Goal: Information Seeking & Learning: Find specific fact

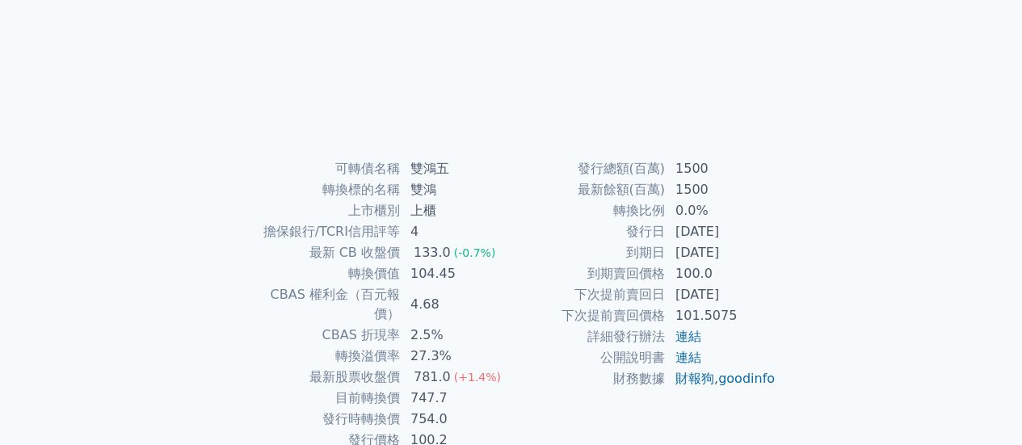
scroll to position [302, 0]
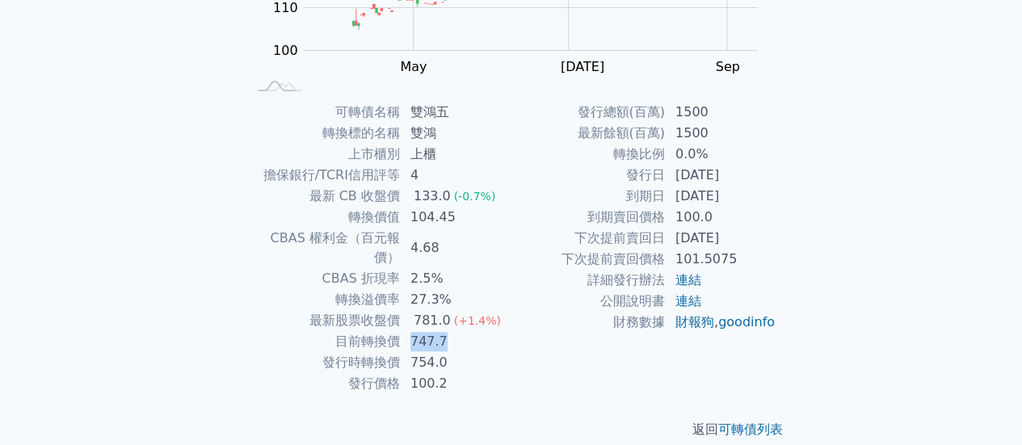
drag, startPoint x: 412, startPoint y: 319, endPoint x: 452, endPoint y: 319, distance: 39.6
click at [452, 331] on td "747.7" at bounding box center [456, 341] width 111 height 21
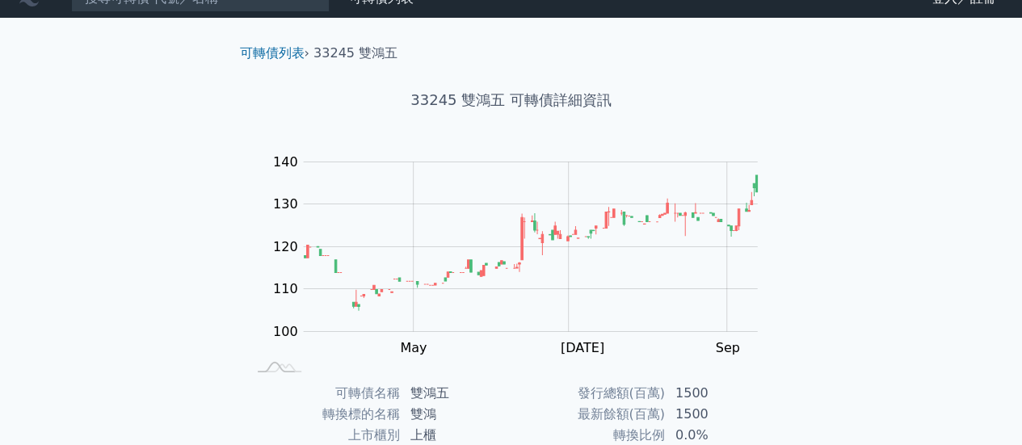
scroll to position [0, 0]
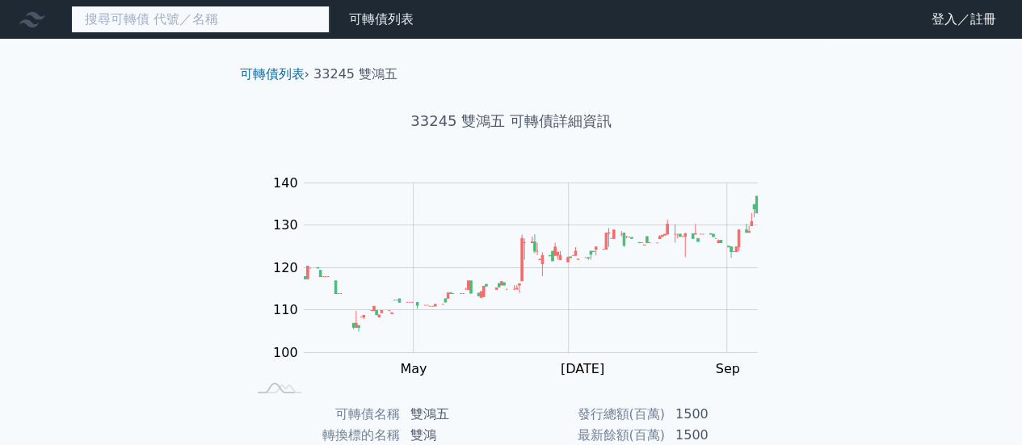
click at [234, 21] on input at bounding box center [200, 19] width 259 height 27
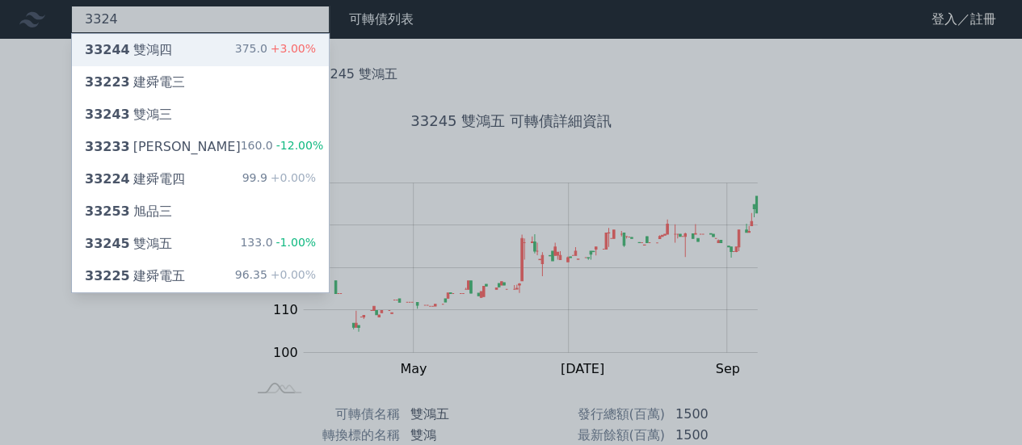
type input "3324"
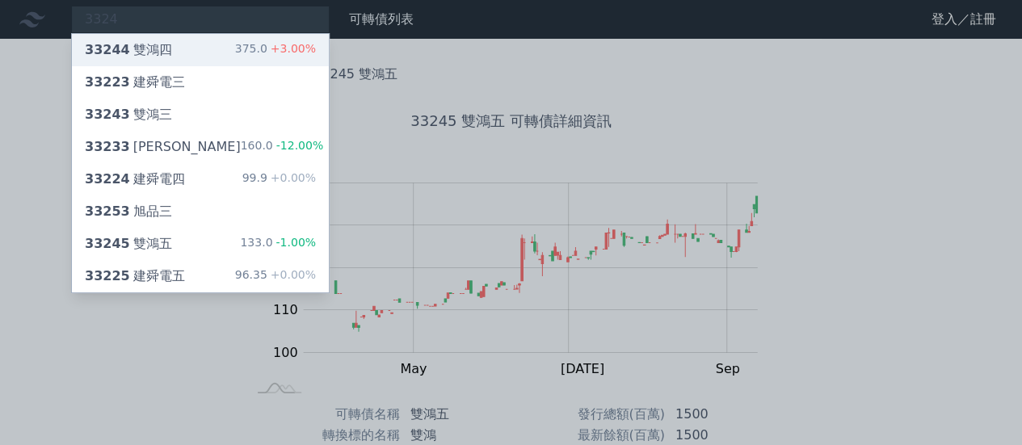
click at [128, 49] on div "33244 雙鴻四" at bounding box center [128, 49] width 87 height 19
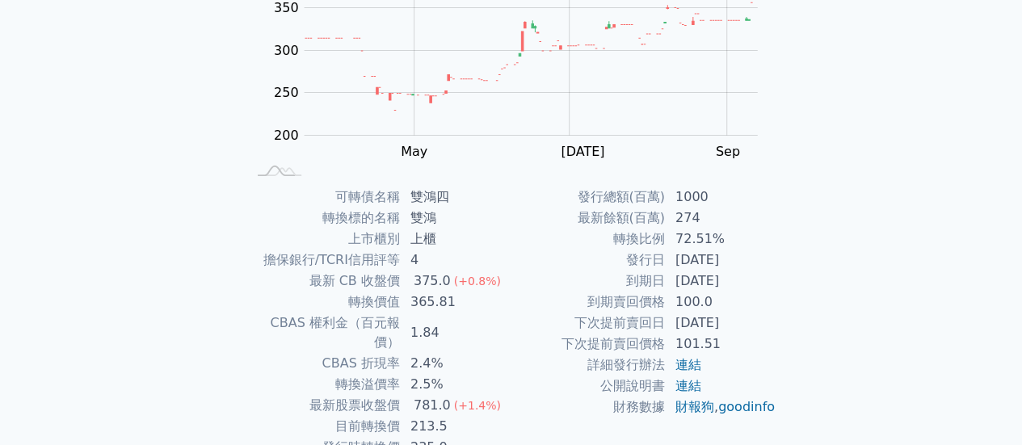
scroll to position [242, 0]
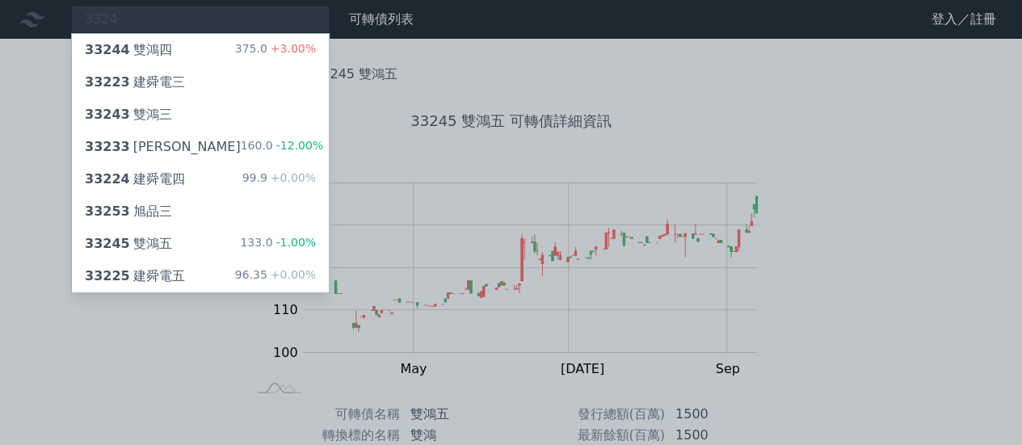
click at [548, 239] on div at bounding box center [511, 222] width 1022 height 445
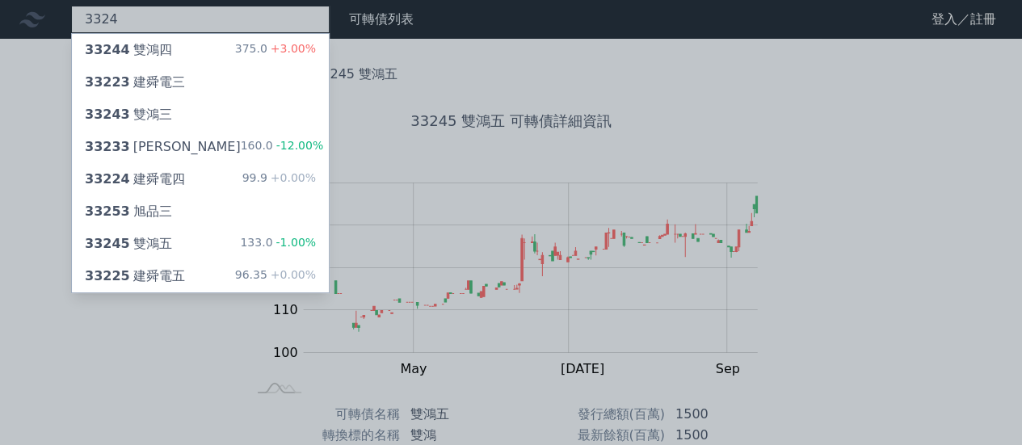
click at [195, 22] on div "3324 33244 雙鴻四 375.0 +3.00% 33223 建舜電三 33243 雙鴻三 33233 加百裕三 160.0 -12.00% 33224…" at bounding box center [200, 19] width 259 height 27
type input "3"
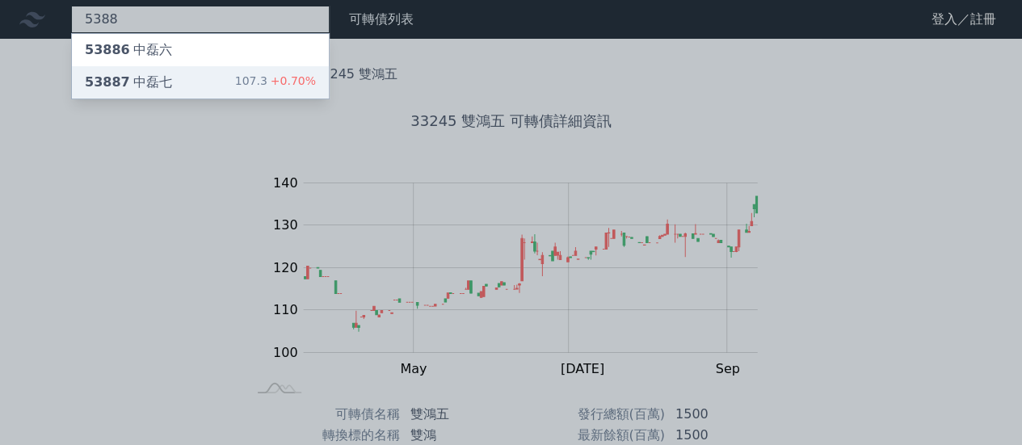
type input "5388"
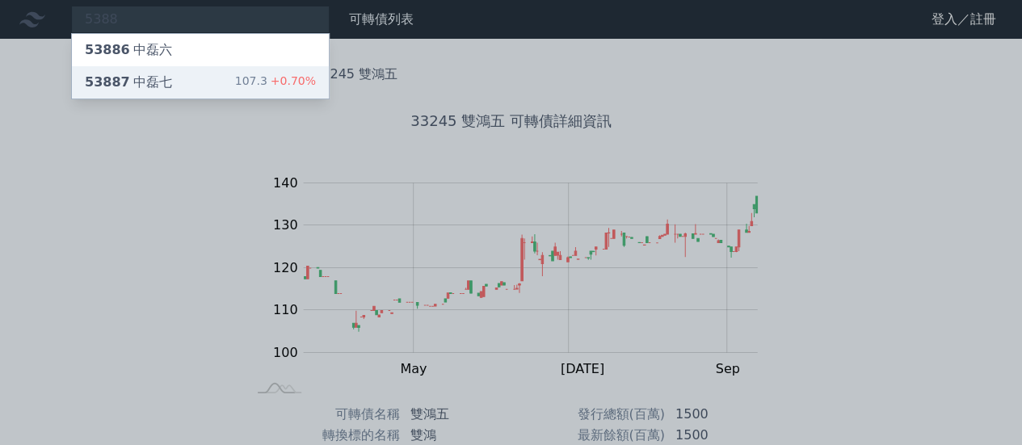
click at [158, 81] on div "53887 [PERSON_NAME]" at bounding box center [128, 82] width 87 height 19
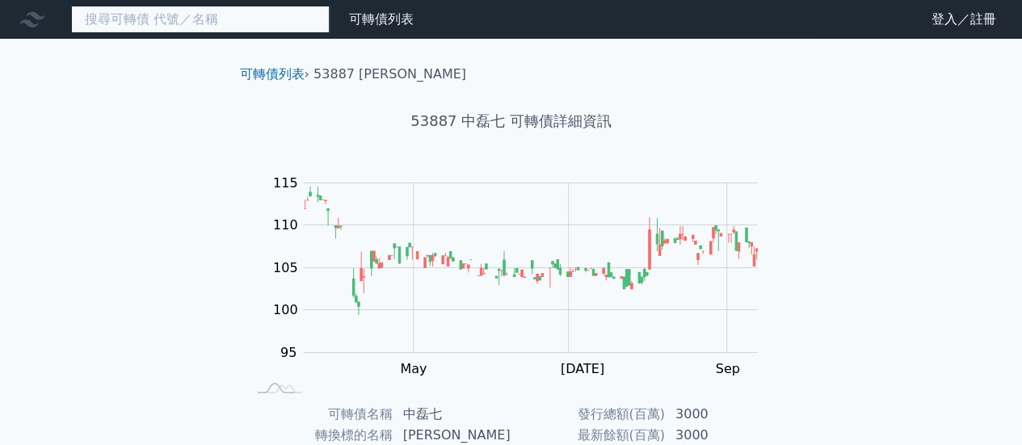
click at [223, 18] on input at bounding box center [200, 19] width 259 height 27
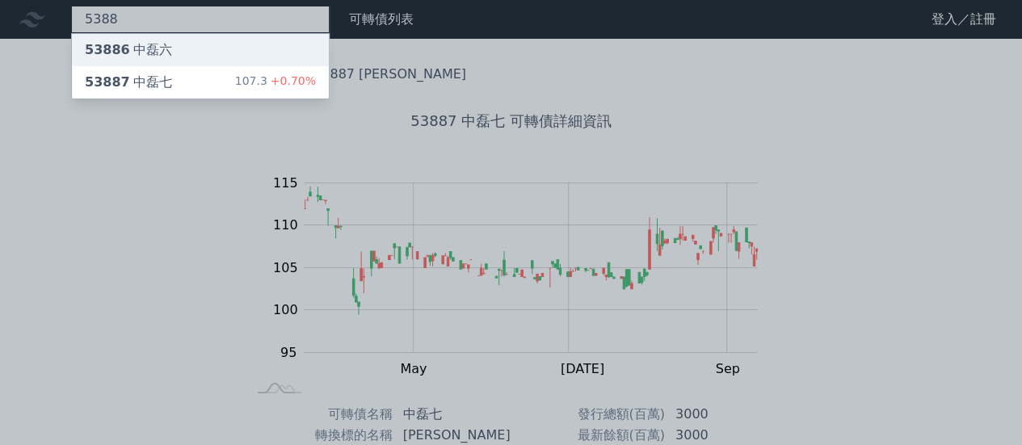
type input "5388"
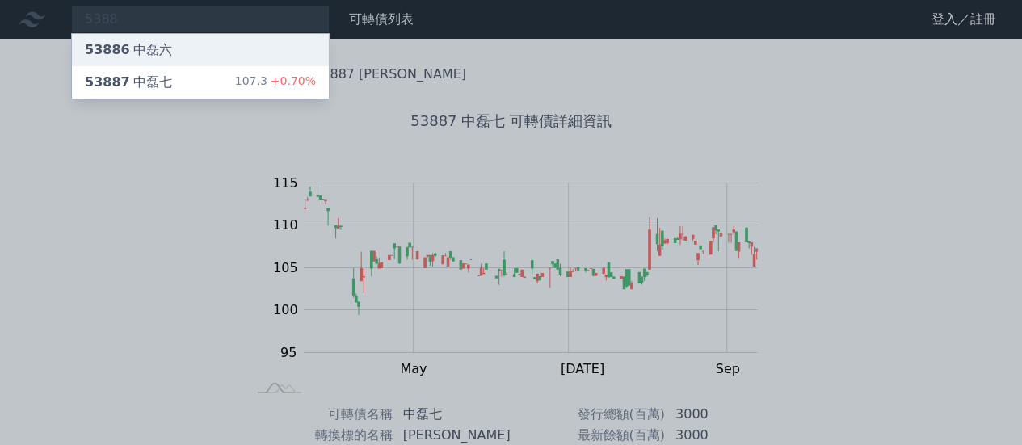
click at [197, 61] on div "53886 [PERSON_NAME]" at bounding box center [200, 50] width 257 height 32
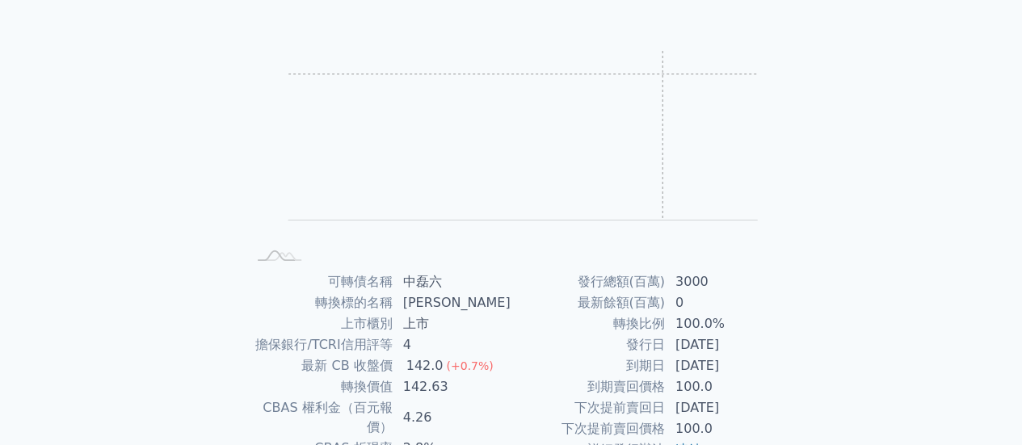
scroll to position [242, 0]
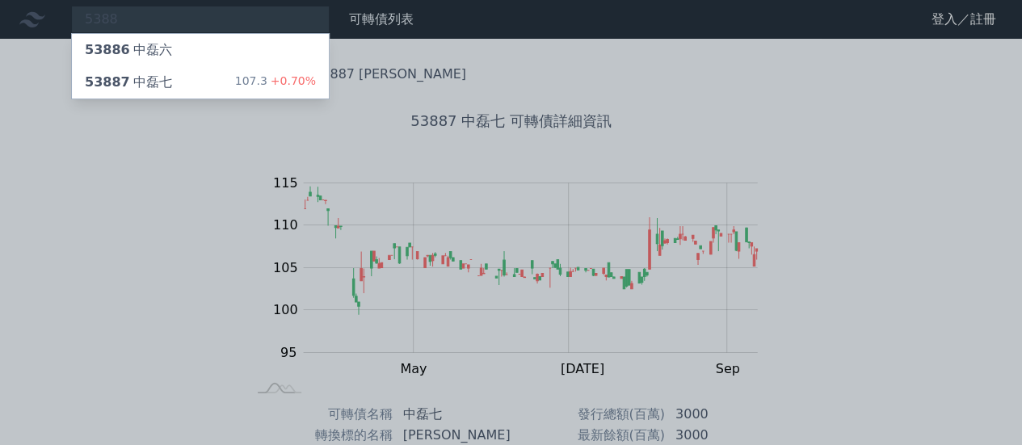
click at [882, 183] on div at bounding box center [511, 222] width 1022 height 445
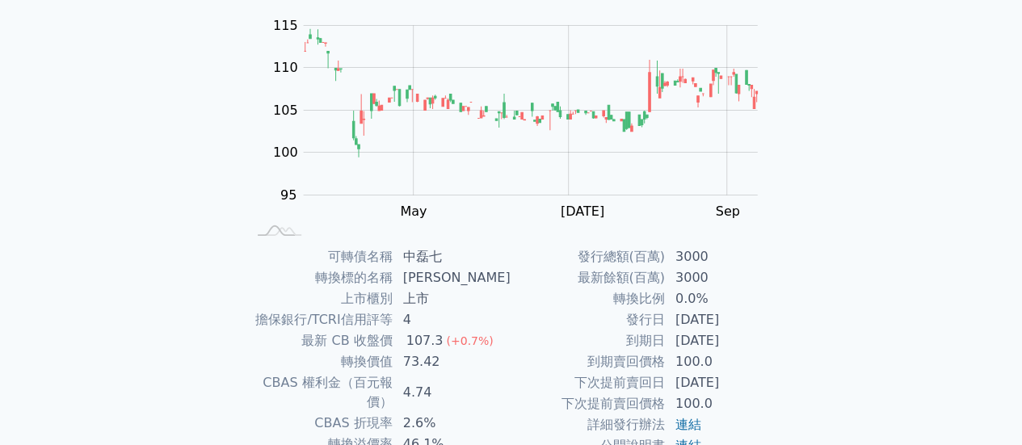
scroll to position [162, 0]
